Goal: Task Accomplishment & Management: Manage account settings

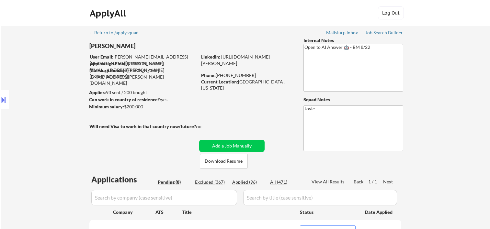
select select ""pending""
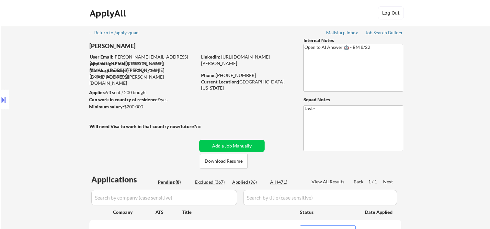
select select ""pending""
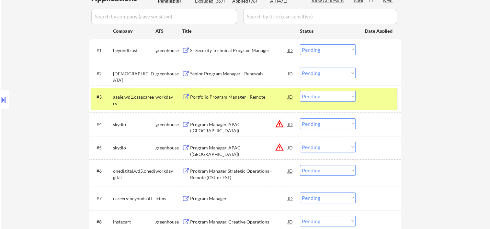
click at [350, 97] on select "Choose an option... Pending Applied Excluded (Questions) Excluded (Expired) Exc…" at bounding box center [328, 96] width 56 height 11
click at [300, 91] on select "Choose an option... Pending Applied Excluded (Questions) Excluded (Expired) Exc…" at bounding box center [328, 96] width 56 height 11
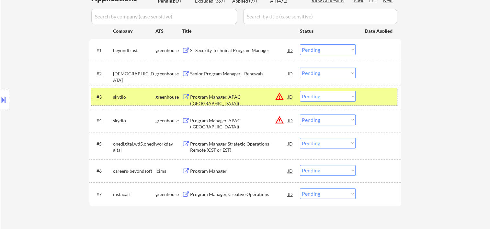
click at [361, 98] on div "#3 skydio greenhouse Program Manager, APAC ([GEOGRAPHIC_DATA]) JD warning_amber…" at bounding box center [244, 96] width 306 height 17
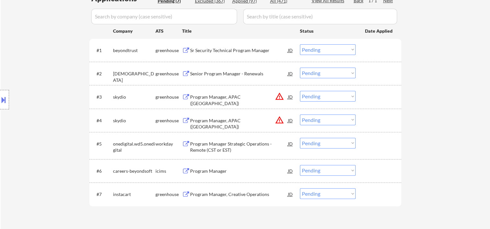
click at [368, 97] on div at bounding box center [379, 97] width 29 height 12
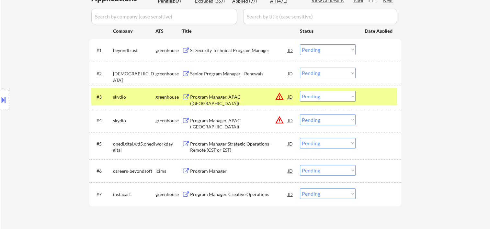
click at [377, 97] on div at bounding box center [379, 97] width 29 height 12
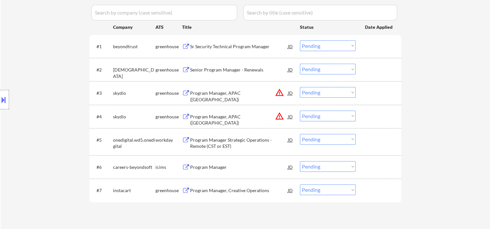
scroll to position [186, 0]
click at [380, 93] on div at bounding box center [379, 93] width 29 height 12
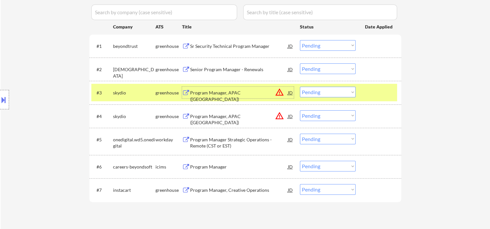
click at [219, 89] on div "Program Manager, APAC ([GEOGRAPHIC_DATA])" at bounding box center [239, 93] width 98 height 12
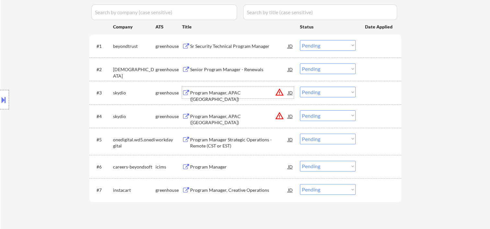
click at [373, 95] on div at bounding box center [379, 93] width 29 height 12
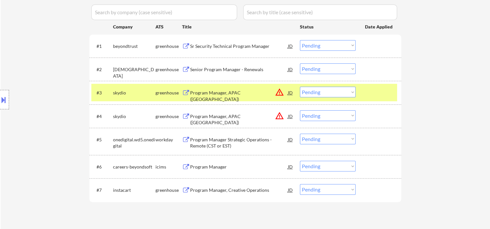
click at [351, 93] on select "Choose an option... Pending Applied Excluded (Questions) Excluded (Expired) Exc…" at bounding box center [328, 92] width 56 height 11
click at [300, 87] on select "Choose an option... Pending Applied Excluded (Questions) Excluded (Expired) Exc…" at bounding box center [328, 92] width 56 height 11
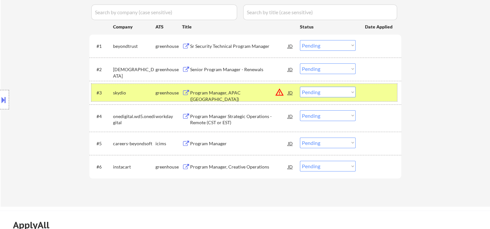
click at [374, 89] on div at bounding box center [379, 93] width 29 height 12
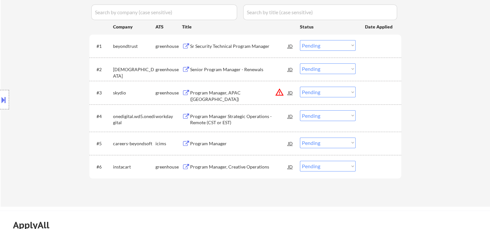
click at [378, 93] on div at bounding box center [379, 93] width 29 height 12
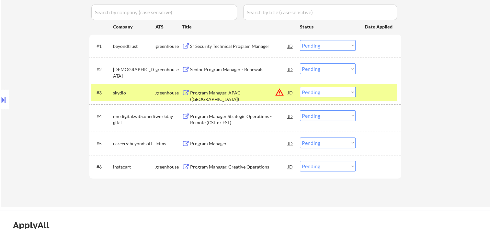
click at [242, 92] on div "Program Manager, APAC ([GEOGRAPHIC_DATA])" at bounding box center [239, 96] width 98 height 13
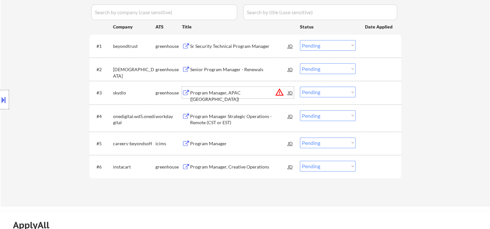
click at [372, 88] on div at bounding box center [379, 93] width 29 height 12
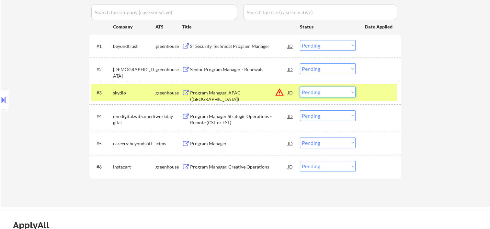
click at [352, 90] on select "Choose an option... Pending Applied Excluded (Questions) Excluded (Expired) Exc…" at bounding box center [328, 92] width 56 height 11
click at [300, 87] on select "Choose an option... Pending Applied Excluded (Questions) Excluded (Expired) Exc…" at bounding box center [328, 92] width 56 height 11
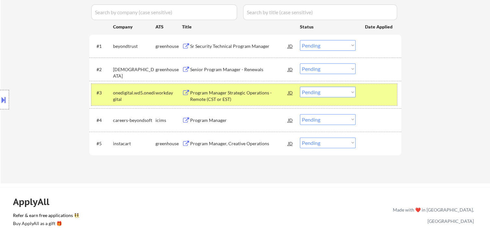
click at [378, 92] on div at bounding box center [379, 93] width 29 height 12
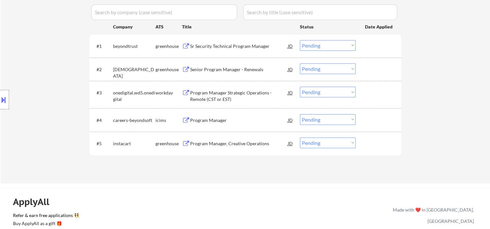
click at [365, 91] on div at bounding box center [379, 93] width 29 height 12
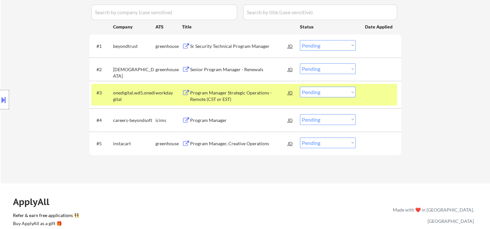
click at [226, 89] on div "Program Manager Strategic Operations - Remote (CST or EST)" at bounding box center [239, 95] width 98 height 16
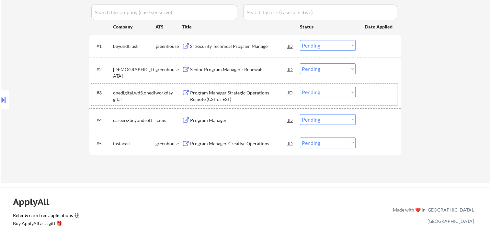
click at [385, 93] on div at bounding box center [379, 93] width 29 height 12
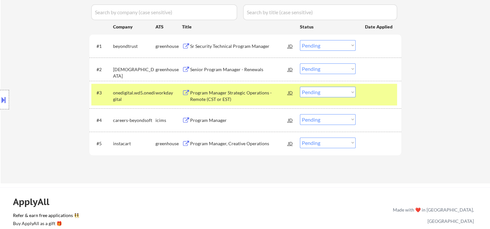
click at [349, 91] on select "Choose an option... Pending Applied Excluded (Questions) Excluded (Expired) Exc…" at bounding box center [328, 92] width 56 height 11
click at [300, 87] on select "Choose an option... Pending Applied Excluded (Questions) Excluded (Expired) Exc…" at bounding box center [328, 92] width 56 height 11
select select ""pending""
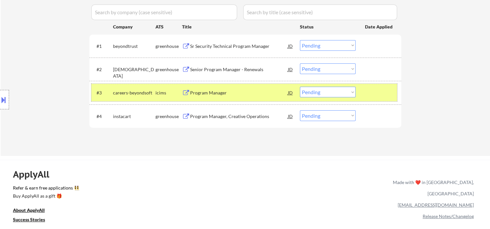
click at [368, 92] on div at bounding box center [379, 93] width 29 height 12
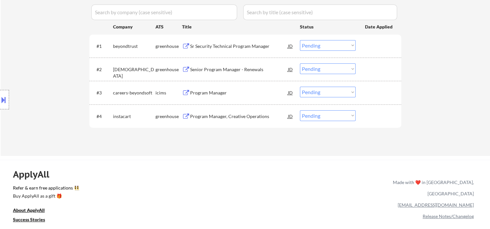
click at [384, 45] on div at bounding box center [379, 46] width 29 height 12
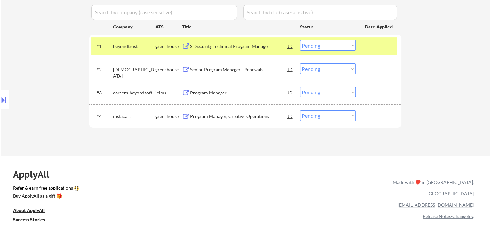
click at [362, 38] on div "#1 beyondtrust greenhouse Sr Security Technical Program Manager JD Choose an op…" at bounding box center [244, 45] width 306 height 17
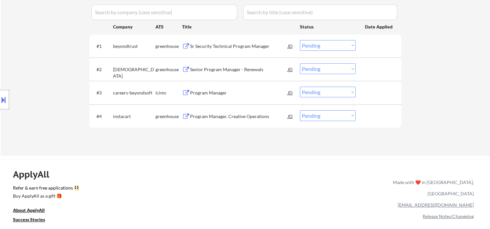
click at [373, 116] on div at bounding box center [379, 116] width 29 height 12
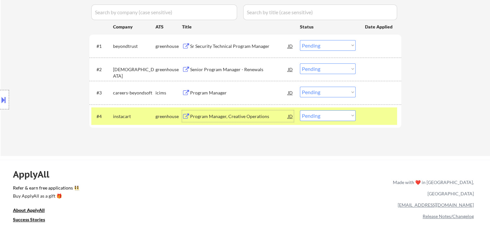
click at [254, 111] on div "Program Manager, Creative Operations" at bounding box center [239, 116] width 98 height 12
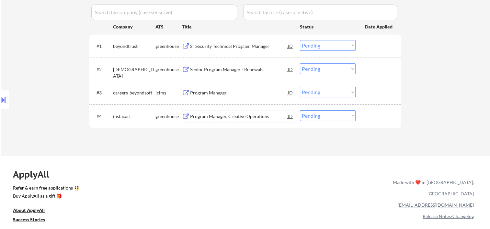
click at [366, 113] on div at bounding box center [379, 116] width 29 height 12
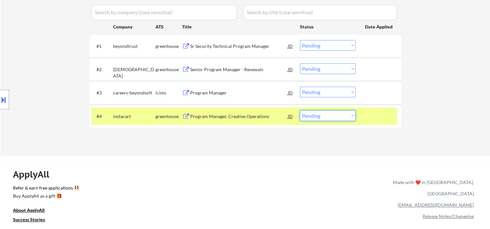
click at [353, 115] on select "Choose an option... Pending Applied Excluded (Questions) Excluded (Expired) Exc…" at bounding box center [328, 115] width 56 height 11
select select ""excluded__expired_""
click at [300, 110] on select "Choose an option... Pending Applied Excluded (Questions) Excluded (Expired) Exc…" at bounding box center [328, 115] width 56 height 11
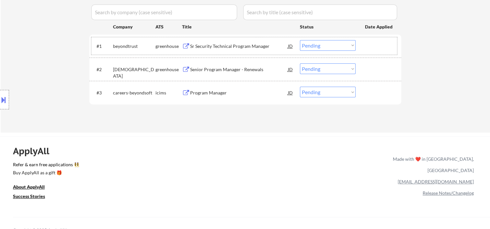
click at [376, 48] on div at bounding box center [379, 46] width 29 height 12
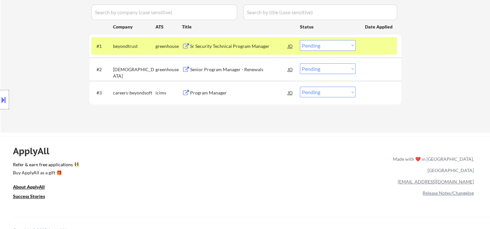
click at [253, 45] on div "Sr Security Technical Program Manager" at bounding box center [239, 46] width 98 height 6
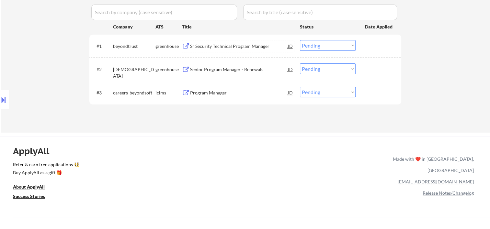
click at [288, 48] on div "JD" at bounding box center [290, 46] width 6 height 12
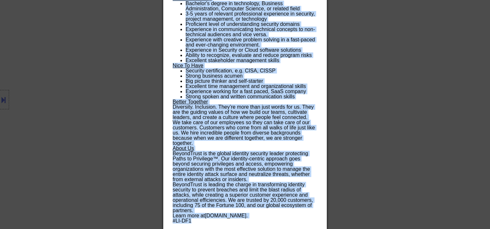
scroll to position [487, 0]
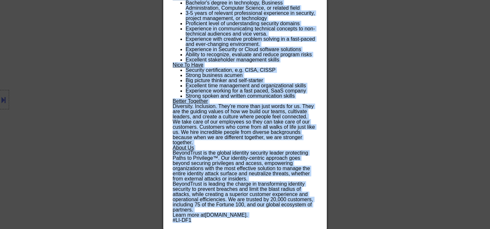
drag, startPoint x: 173, startPoint y: 26, endPoint x: 326, endPoint y: 229, distance: 254.7
copy body "Lo Ipsumdol Sitametco Adipisc Elitsed doeiusmodte Incidi Utlabo Etdolo MA Aliqu…"
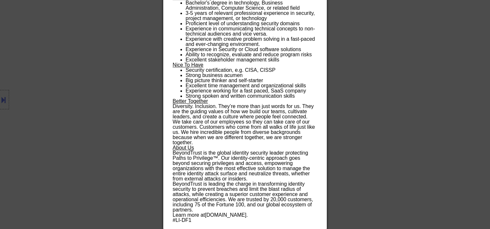
click at [435, 69] on div at bounding box center [245, 114] width 490 height 229
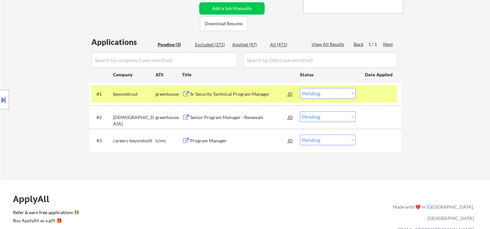
scroll to position [135, 0]
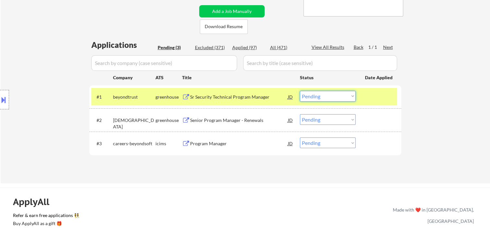
click at [351, 97] on select "Choose an option... Pending Applied Excluded (Questions) Excluded (Expired) Exc…" at bounding box center [328, 96] width 56 height 11
click at [300, 91] on select "Choose an option... Pending Applied Excluded (Questions) Excluded (Expired) Exc…" at bounding box center [328, 96] width 56 height 11
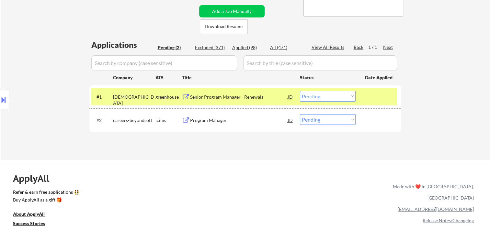
click at [361, 94] on div "#1 [PERSON_NAME] Senior Program Manager - Renewals JD Choose an option... Pendi…" at bounding box center [244, 96] width 306 height 17
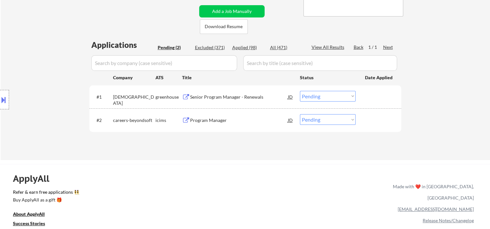
click at [377, 99] on div at bounding box center [379, 97] width 29 height 12
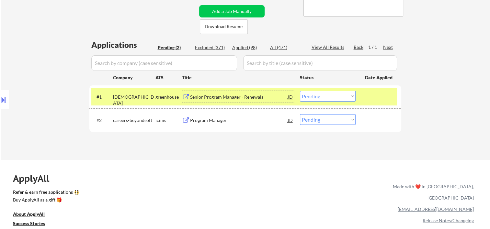
click at [237, 100] on div "Senior Program Manager - Renewals" at bounding box center [239, 97] width 98 height 6
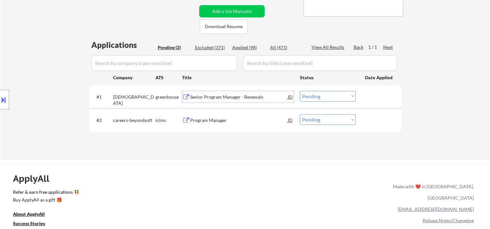
click at [381, 89] on div "#1 [PERSON_NAME] Senior Program Manager - Renewals JD Choose an option... Pendi…" at bounding box center [244, 96] width 306 height 17
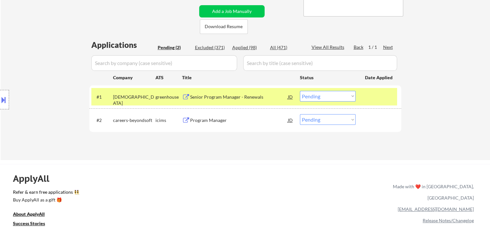
click at [347, 96] on select "Choose an option... Pending Applied Excluded (Questions) Excluded (Expired) Exc…" at bounding box center [328, 96] width 56 height 11
click at [300, 91] on select "Choose an option... Pending Applied Excluded (Questions) Excluded (Expired) Exc…" at bounding box center [328, 96] width 56 height 11
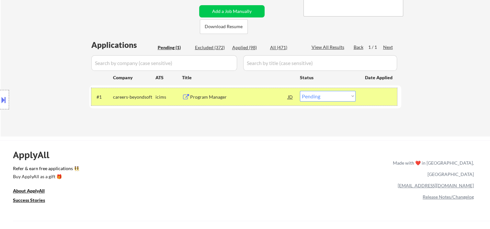
click at [365, 97] on div at bounding box center [379, 97] width 29 height 12
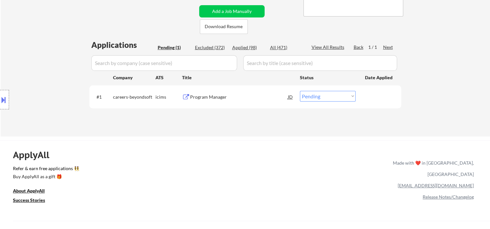
click at [366, 96] on div at bounding box center [379, 97] width 29 height 12
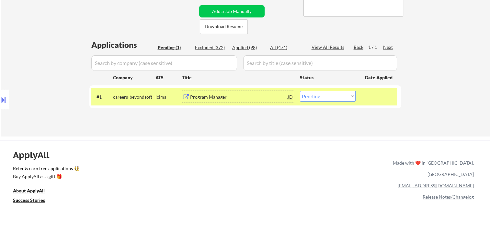
click at [220, 94] on div "Program Manager" at bounding box center [239, 97] width 98 height 6
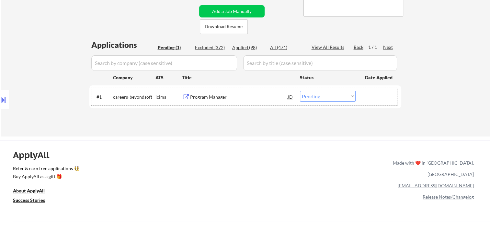
click at [365, 93] on div at bounding box center [379, 97] width 29 height 12
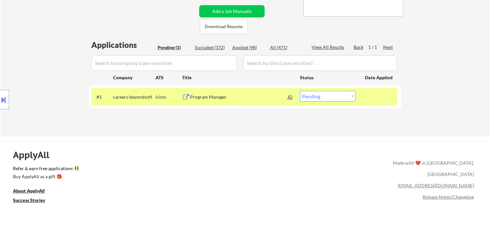
drag, startPoint x: 353, startPoint y: 95, endPoint x: 351, endPoint y: 98, distance: 3.3
click at [352, 95] on select "Choose an option... Pending Applied Excluded (Questions) Excluded (Expired) Exc…" at bounding box center [328, 96] width 56 height 11
select select ""excluded__bad_match_""
click at [300, 91] on select "Choose an option... Pending Applied Excluded (Questions) Excluded (Expired) Exc…" at bounding box center [328, 96] width 56 height 11
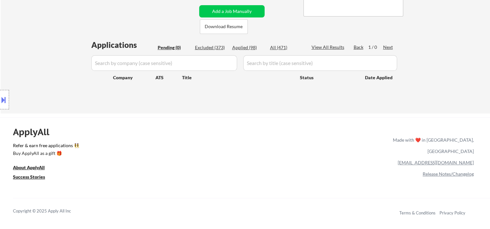
click at [249, 47] on div "Applied (98)" at bounding box center [248, 47] width 32 height 6
select select ""applied""
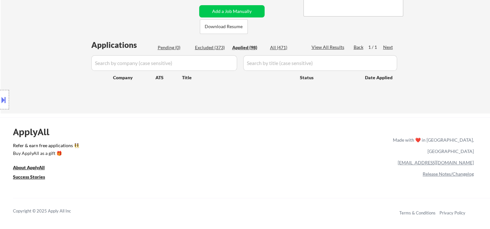
select select ""applied""
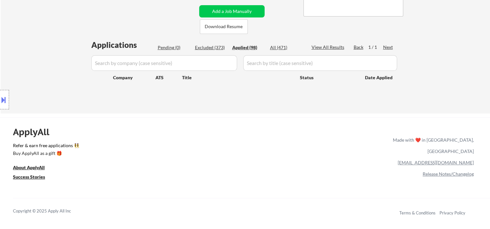
select select ""applied""
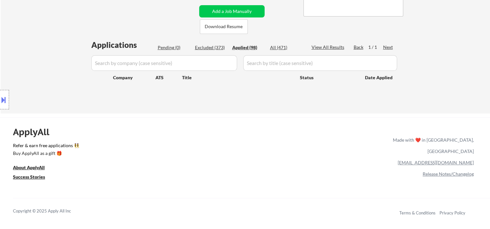
select select ""applied""
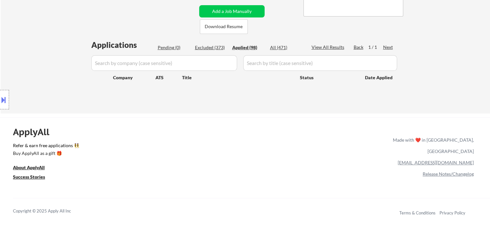
select select ""applied""
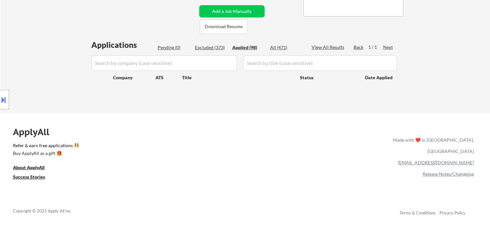
select select ""applied""
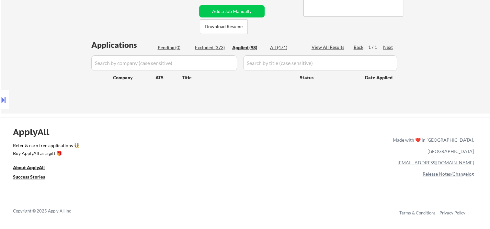
select select ""applied""
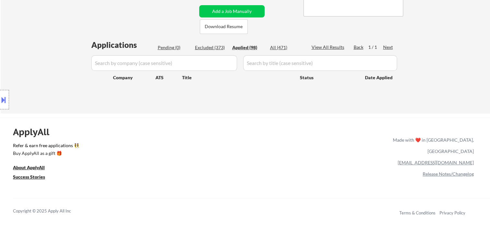
select select ""applied""
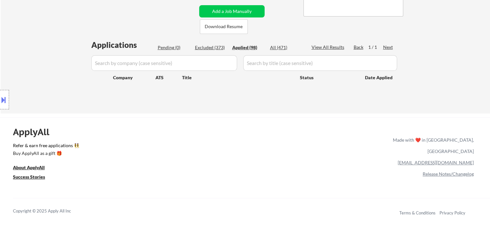
select select ""applied""
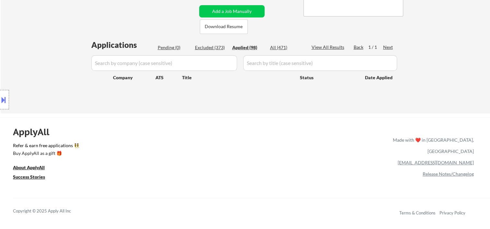
select select ""applied""
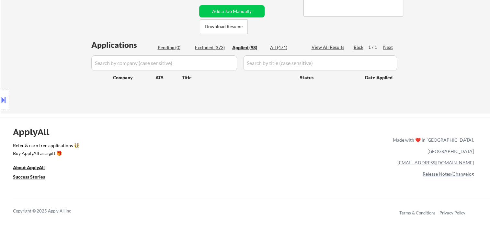
select select ""applied""
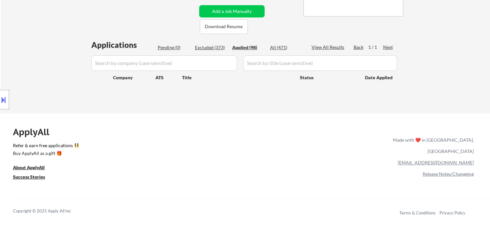
select select ""applied""
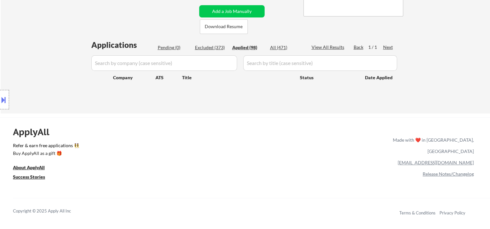
select select ""applied""
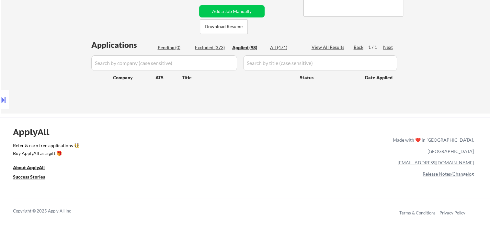
select select ""applied""
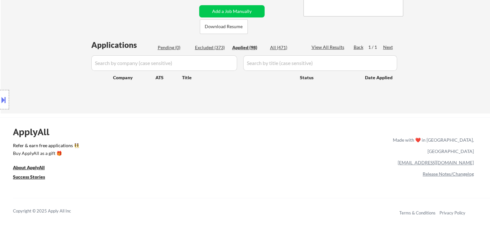
select select ""applied""
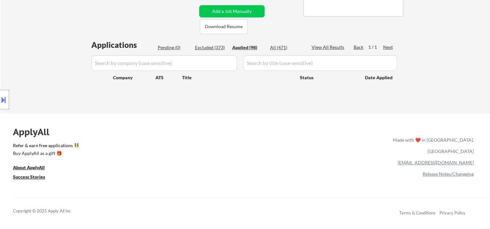
select select ""applied""
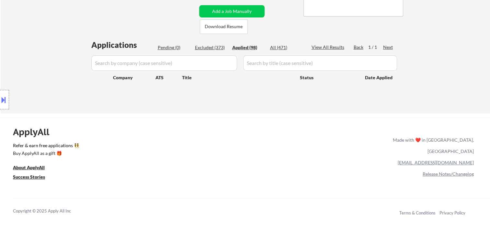
select select ""applied""
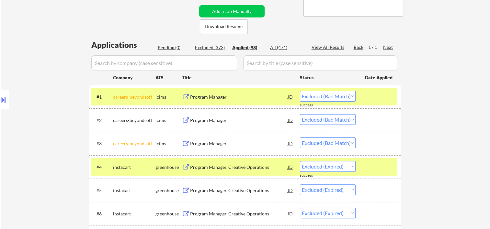
select select ""applied""
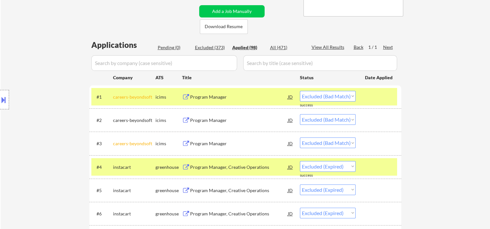
select select ""applied""
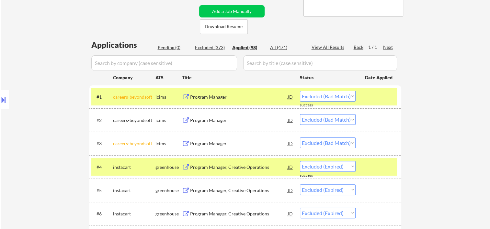
select select ""applied""
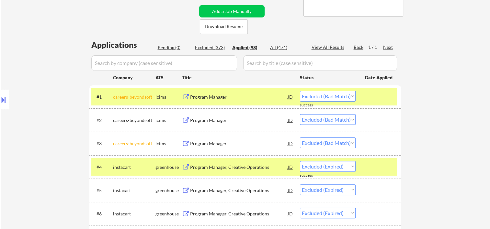
select select ""applied""
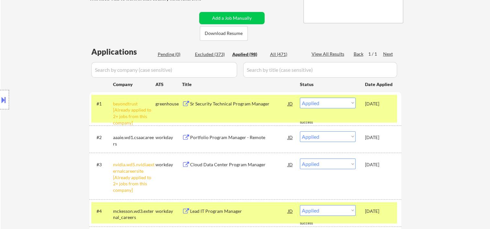
scroll to position [134, 0]
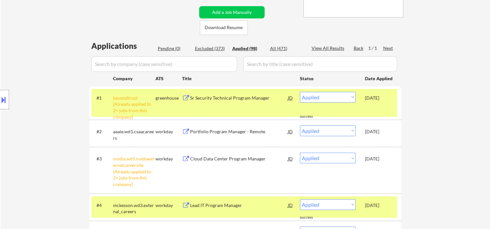
click at [385, 102] on div "[DATE]" at bounding box center [379, 98] width 29 height 12
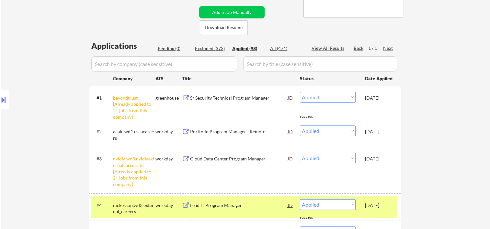
click at [385, 202] on div "[DATE]" at bounding box center [379, 205] width 29 height 6
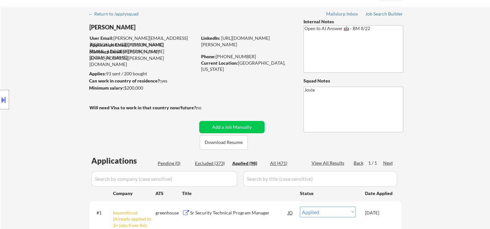
scroll to position [0, 0]
